Goal: Use online tool/utility: Utilize a website feature to perform a specific function

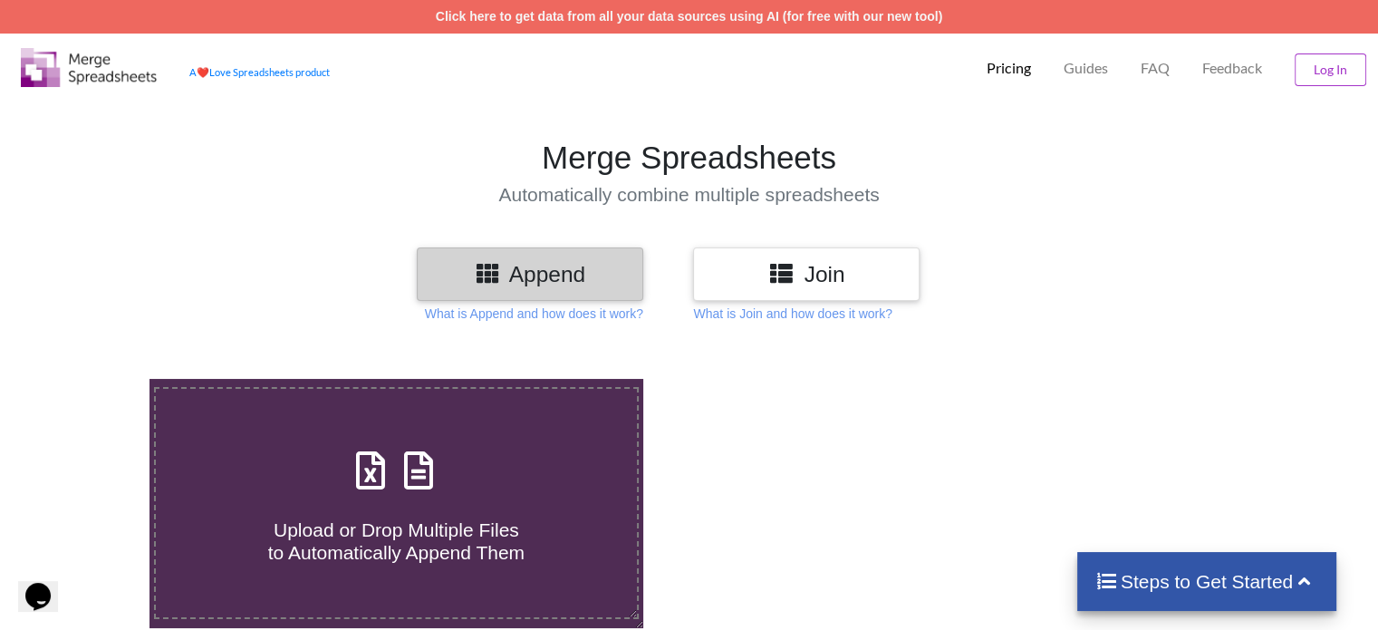
scroll to position [91, 0]
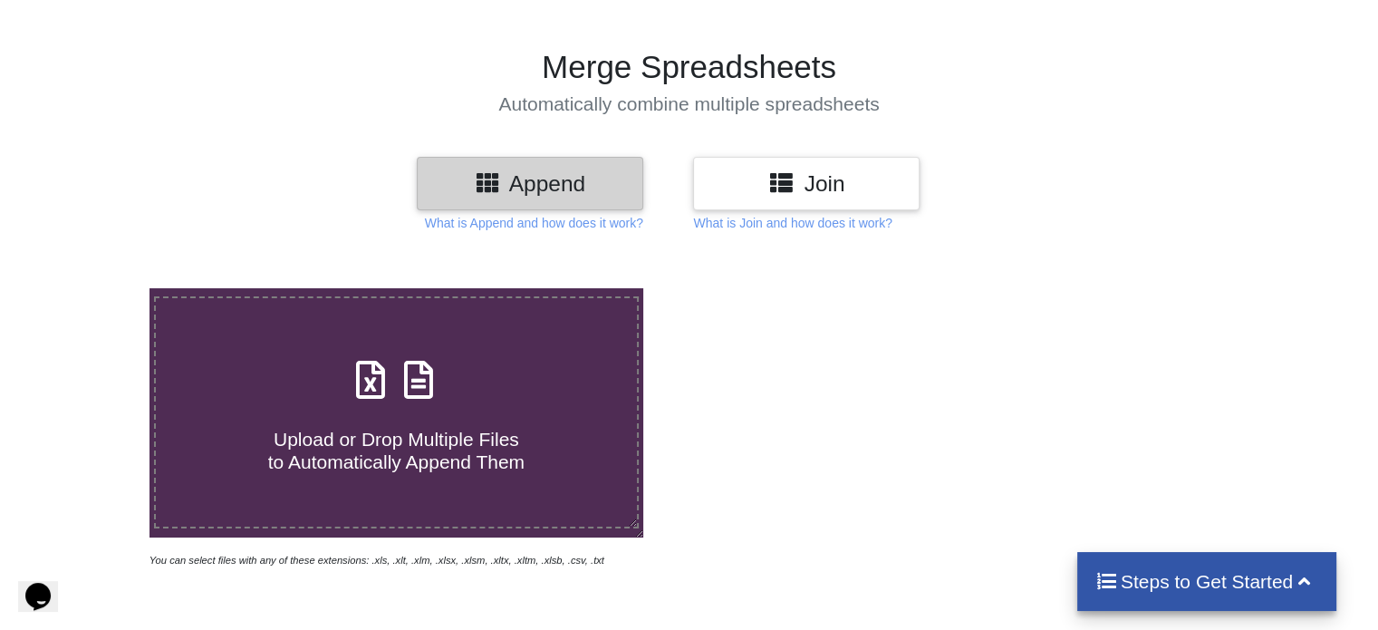
click at [426, 381] on icon at bounding box center [418, 370] width 45 height 38
click at [94, 288] on input "Upload or Drop Multiple Files to Automatically Append Them" at bounding box center [94, 288] width 0 height 0
type input "C:\fakepath\updated.xlsx"
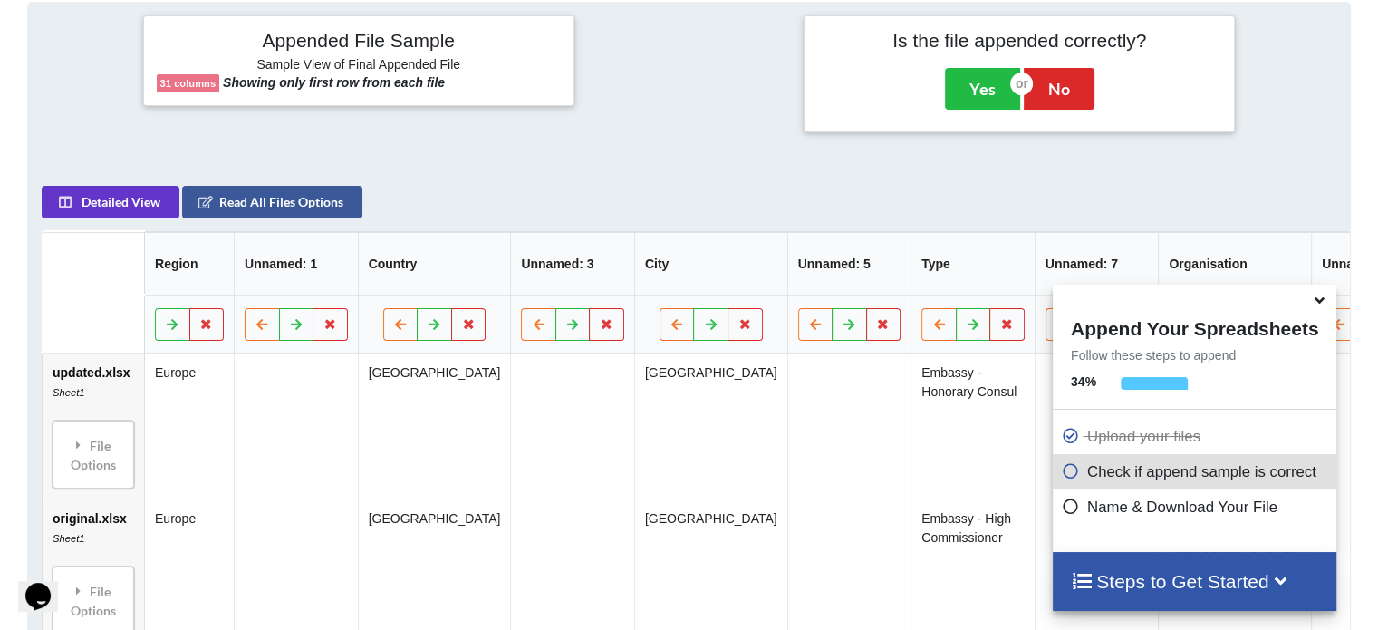
scroll to position [715, 0]
click at [1319, 302] on icon at bounding box center [1319, 297] width 19 height 16
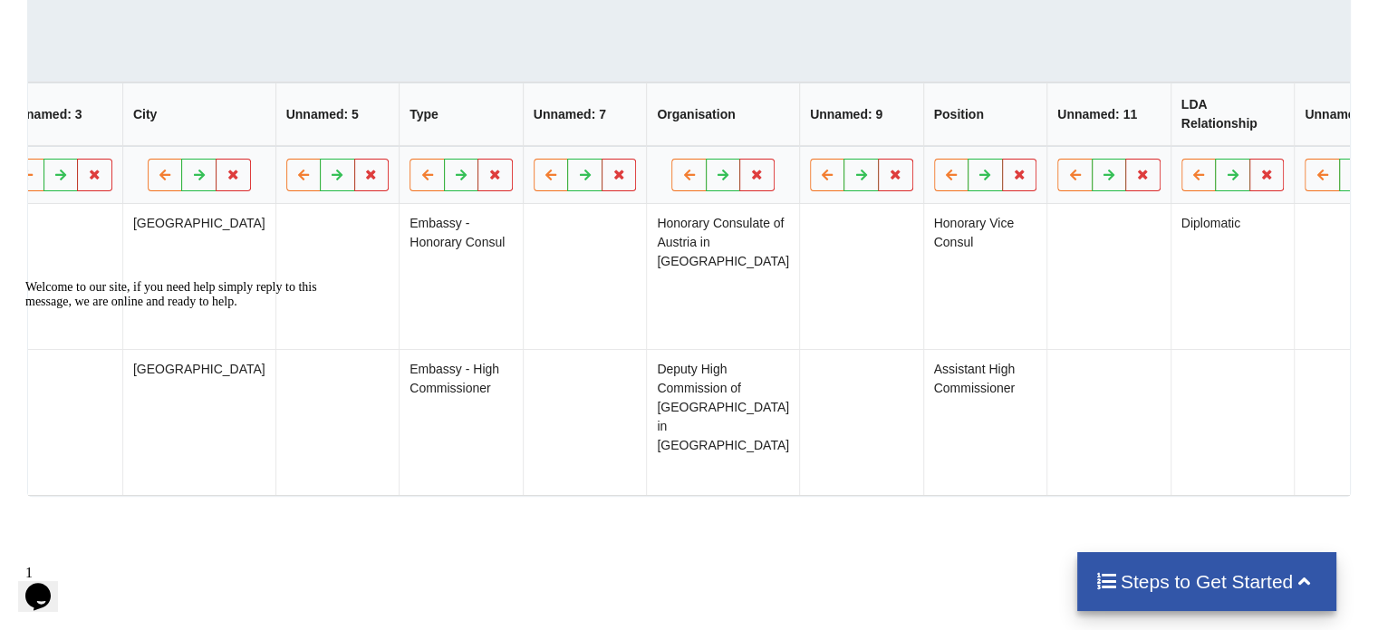
scroll to position [0, 0]
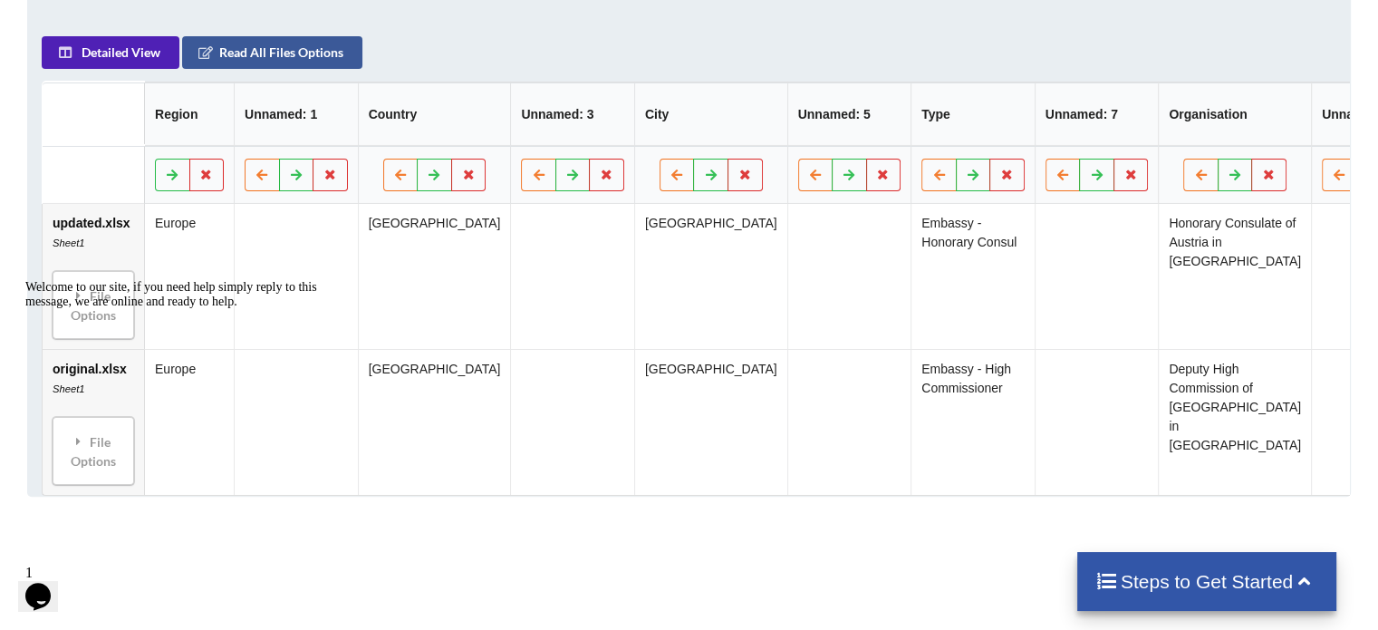
click at [118, 58] on button "Detailed View" at bounding box center [111, 52] width 138 height 33
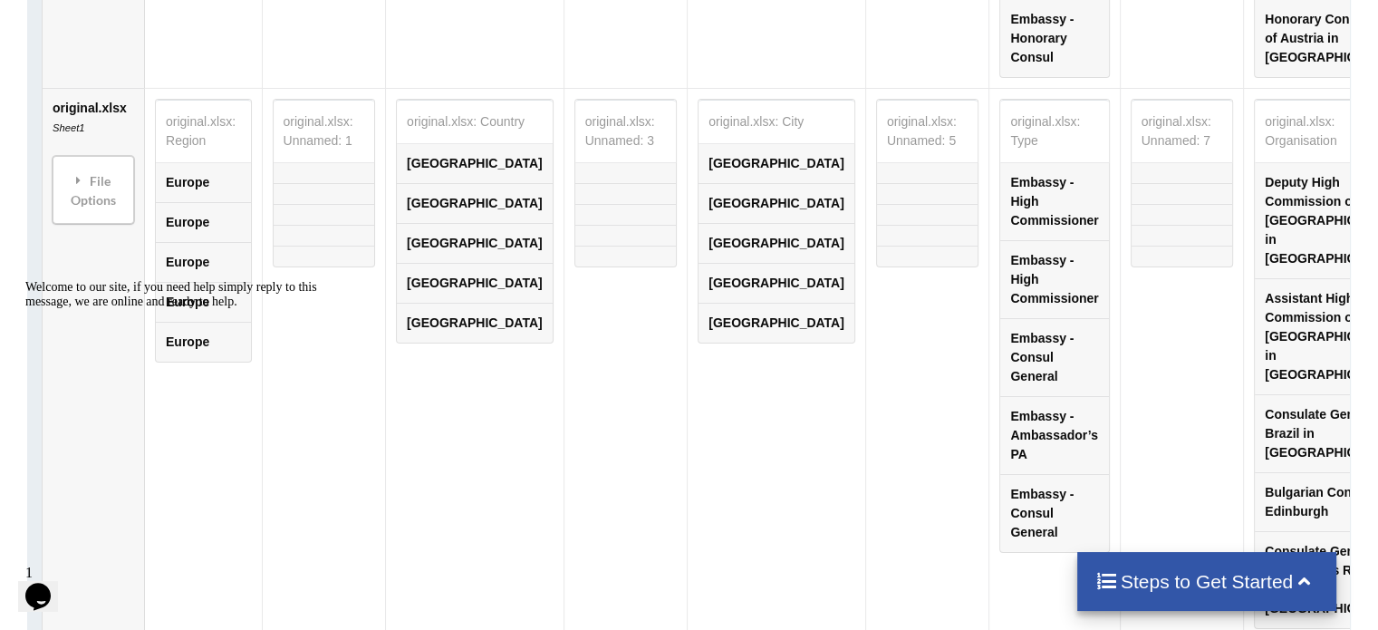
scroll to position [1588, 0]
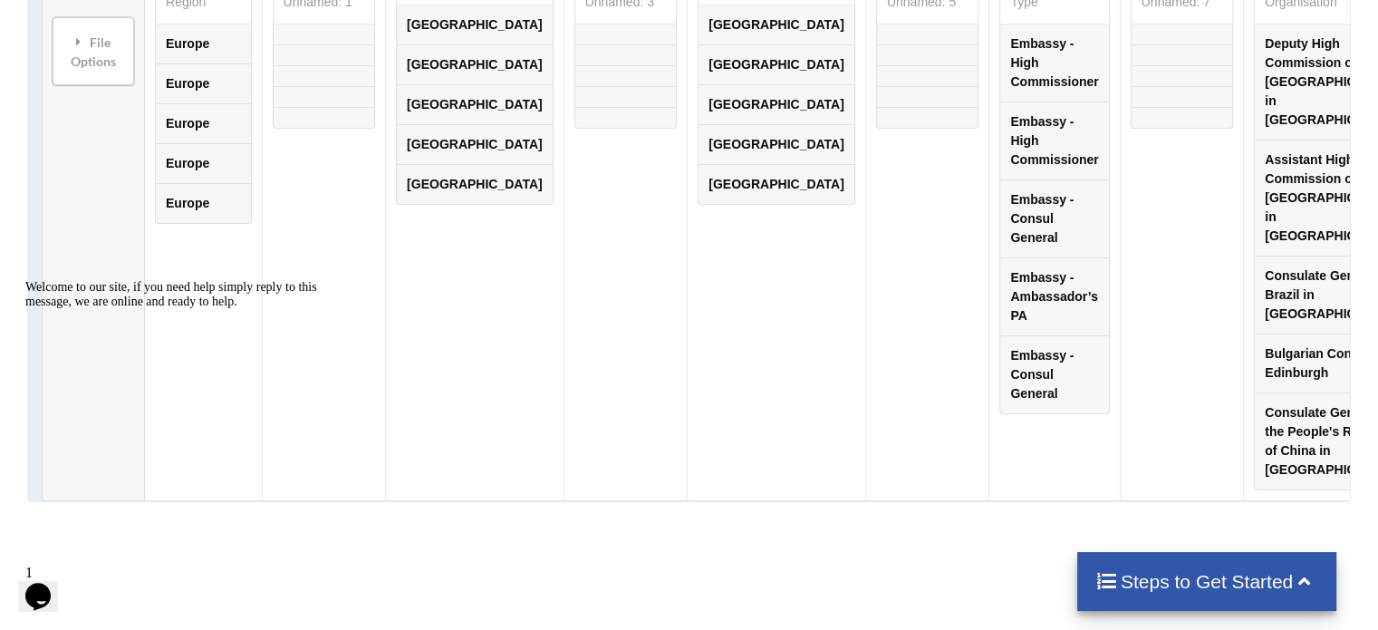
click at [1180, 574] on h4 "Steps to Get Started" at bounding box center [1207, 581] width 224 height 23
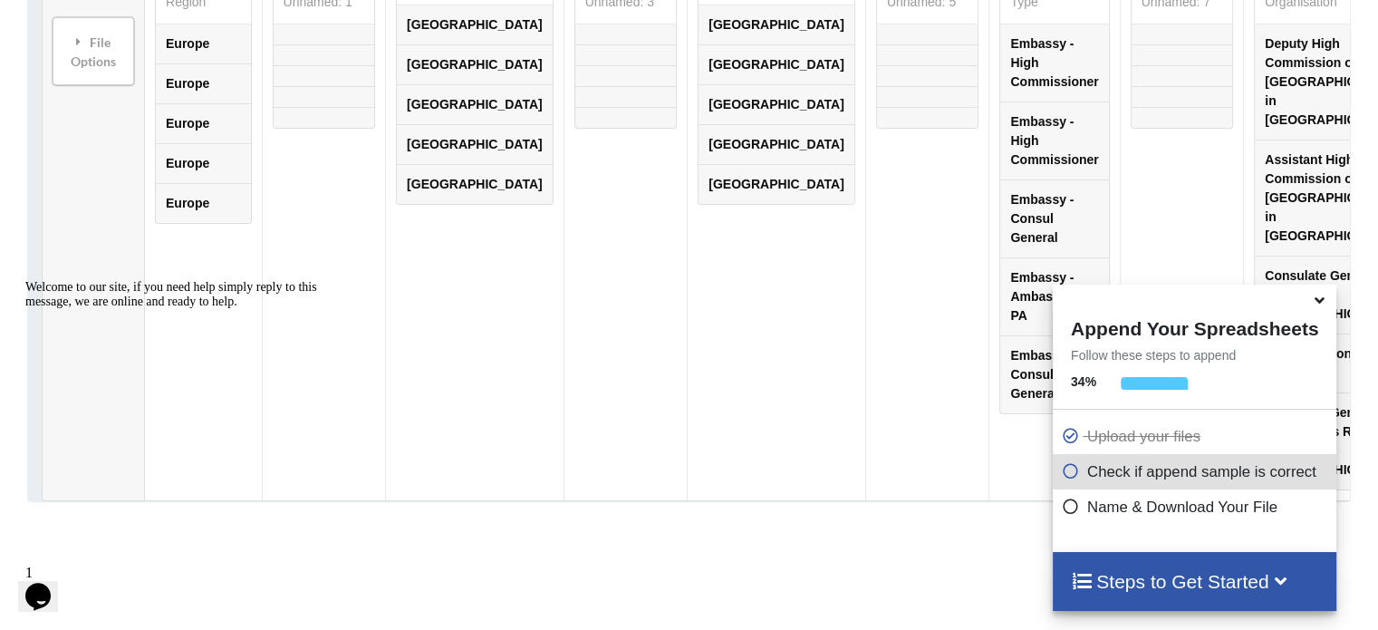
click at [1125, 511] on p "Name & Download Your File" at bounding box center [1197, 506] width 270 height 23
click at [1066, 500] on icon at bounding box center [1071, 502] width 18 height 15
click at [1065, 504] on icon at bounding box center [1071, 502] width 18 height 15
click at [1150, 583] on h4 "Steps to Get Started" at bounding box center [1194, 581] width 247 height 23
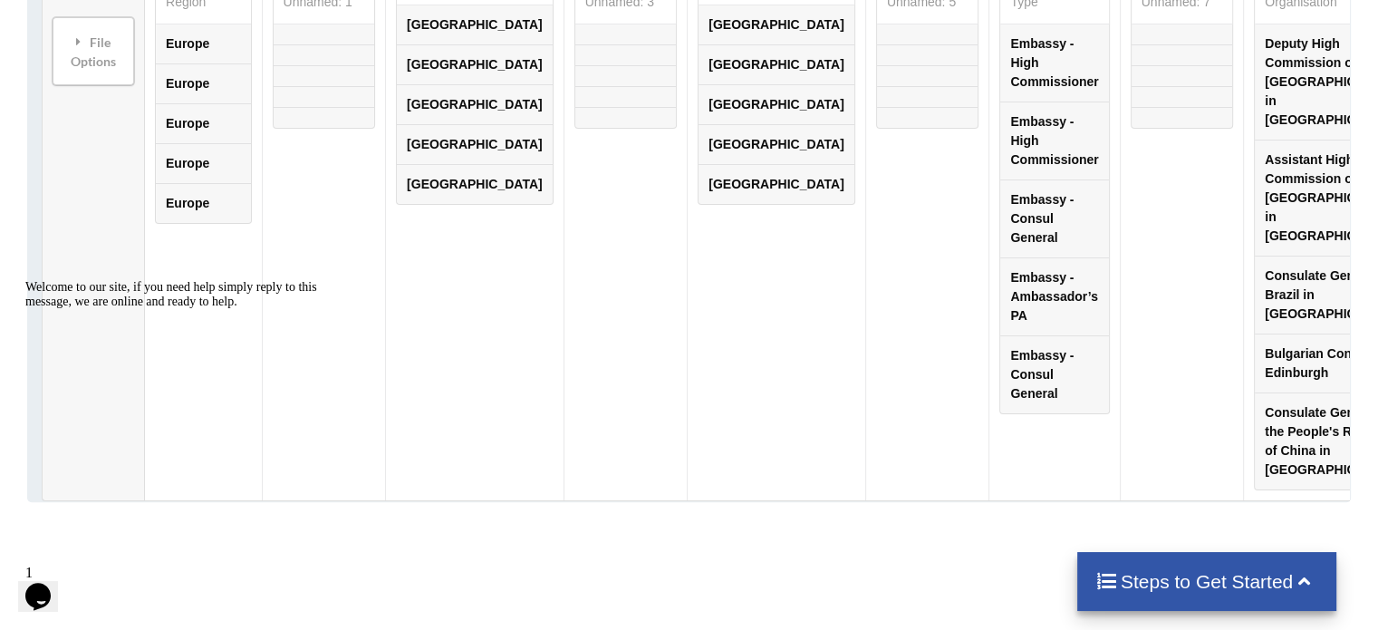
click at [1150, 583] on h4 "Steps to Get Started" at bounding box center [1207, 581] width 224 height 23
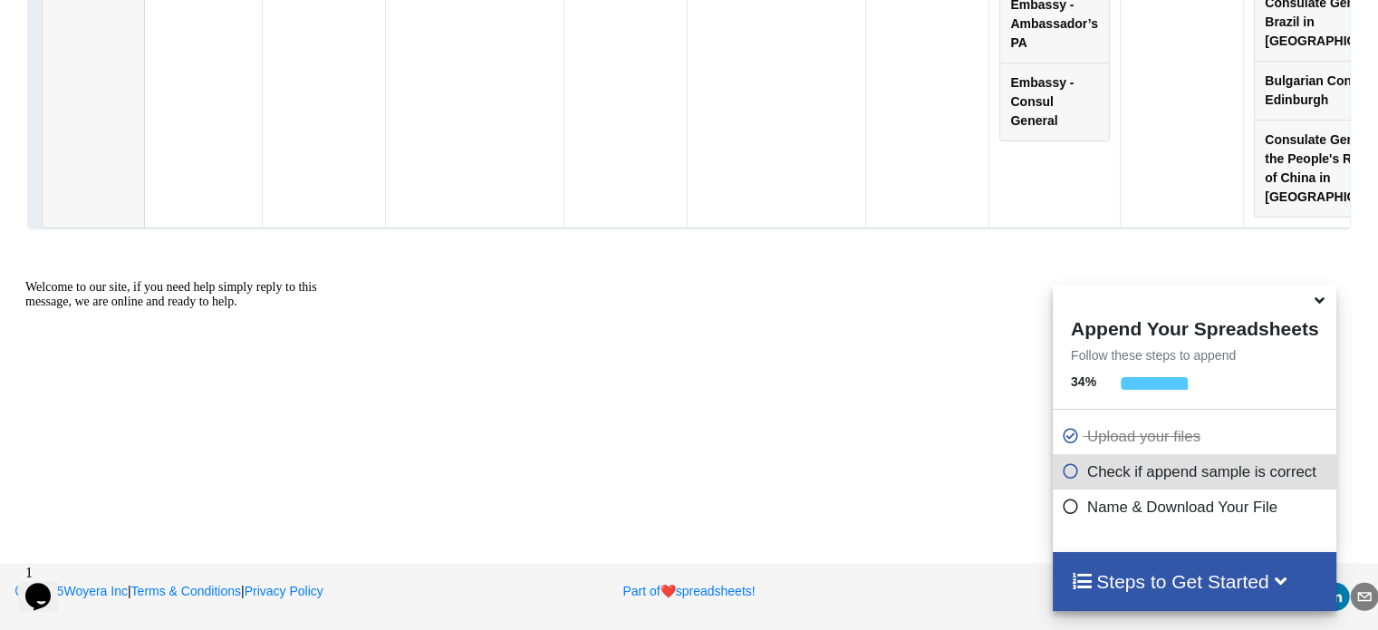
scroll to position [2092, 0]
